Goal: Find contact information: Obtain details needed to contact an individual or organization

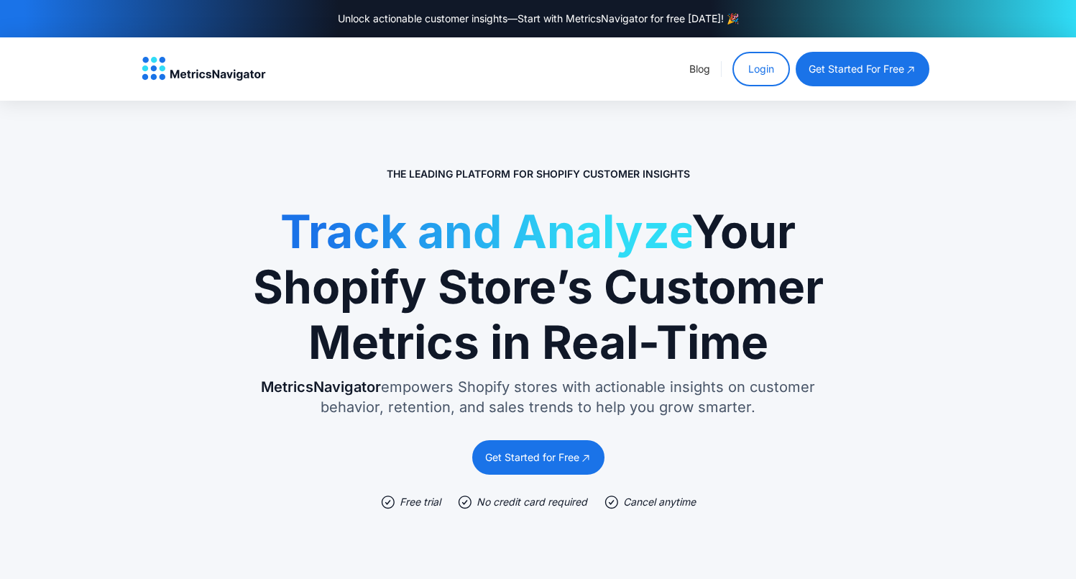
click at [758, 75] on link "Login" at bounding box center [760, 69] width 57 height 34
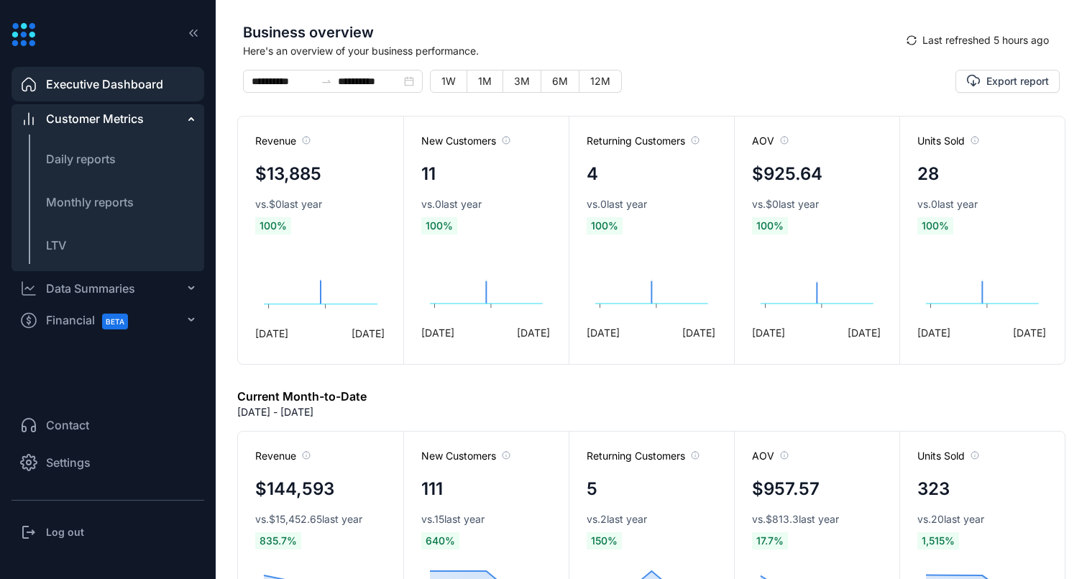
click at [74, 418] on span "Contact" at bounding box center [67, 424] width 43 height 17
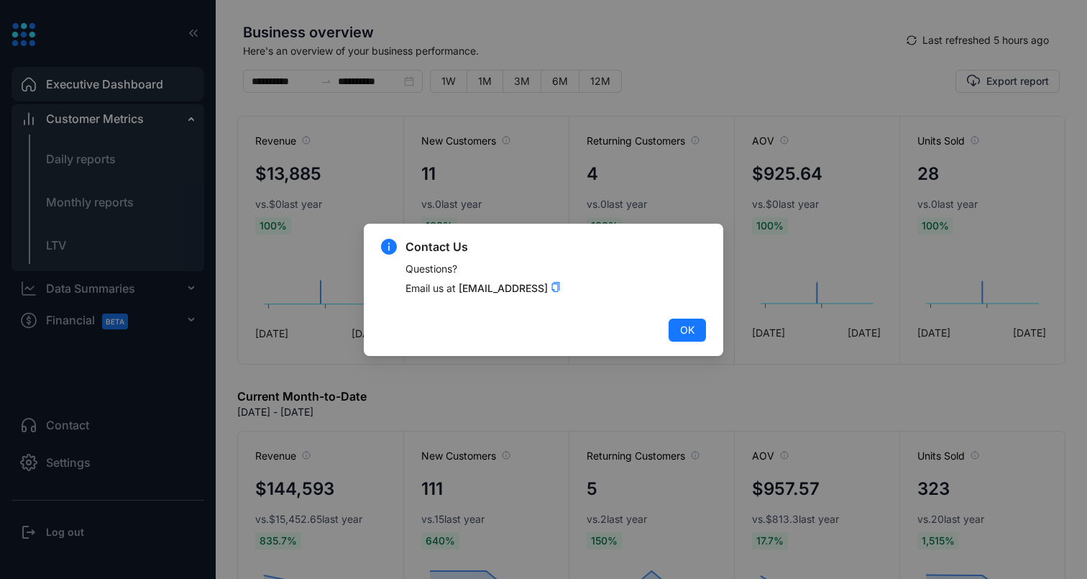
drag, startPoint x: 402, startPoint y: 291, endPoint x: 570, endPoint y: 288, distance: 168.2
click at [570, 288] on div "Contact Us Questions? Email us at contact@metricsnavigator.ai" at bounding box center [543, 274] width 325 height 72
click at [586, 303] on p "Email us at contact@metricsnavigator.ai" at bounding box center [555, 293] width 300 height 33
drag, startPoint x: 625, startPoint y: 285, endPoint x: 406, endPoint y: 264, distance: 219.5
click at [406, 264] on div "Questions? Email us at contact@metricsnavigator.ai" at bounding box center [555, 285] width 300 height 49
